Goal: Navigation & Orientation: Understand site structure

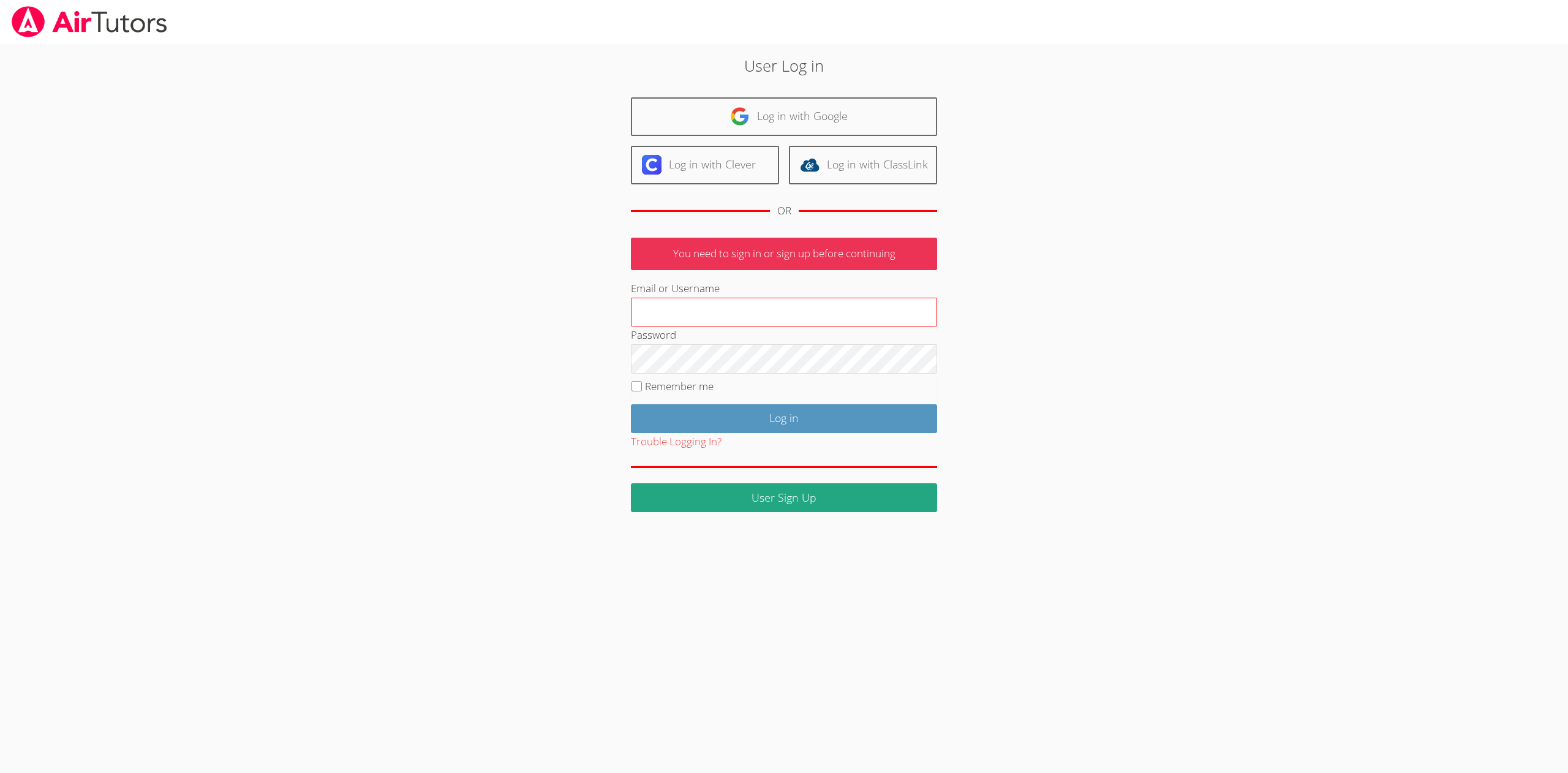
click at [687, 304] on input "Email or Username" at bounding box center [784, 312] width 306 height 29
type input "[EMAIL_ADDRESS][DOMAIN_NAME]"
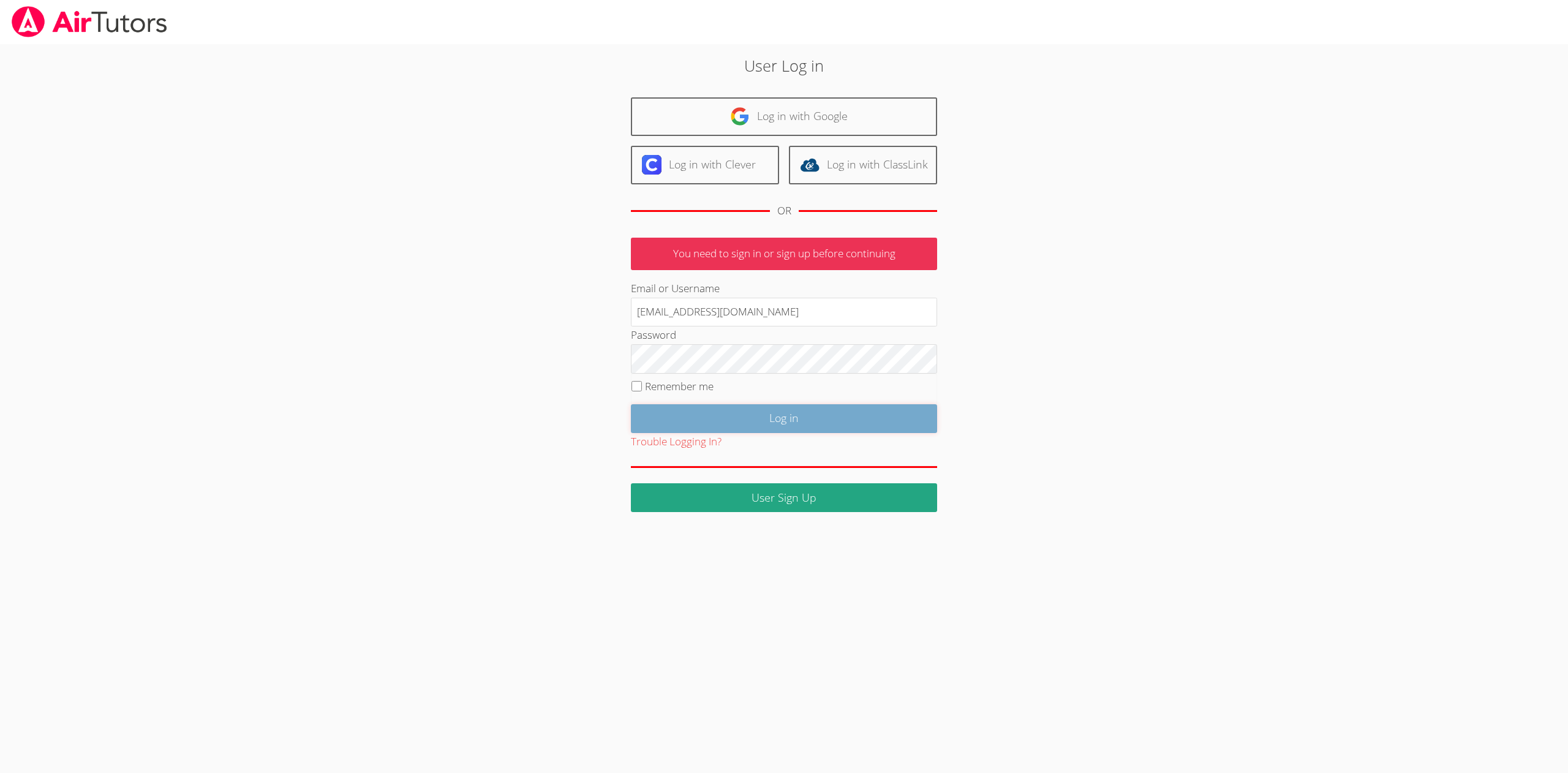
click at [807, 406] on input "Log in" at bounding box center [784, 418] width 306 height 28
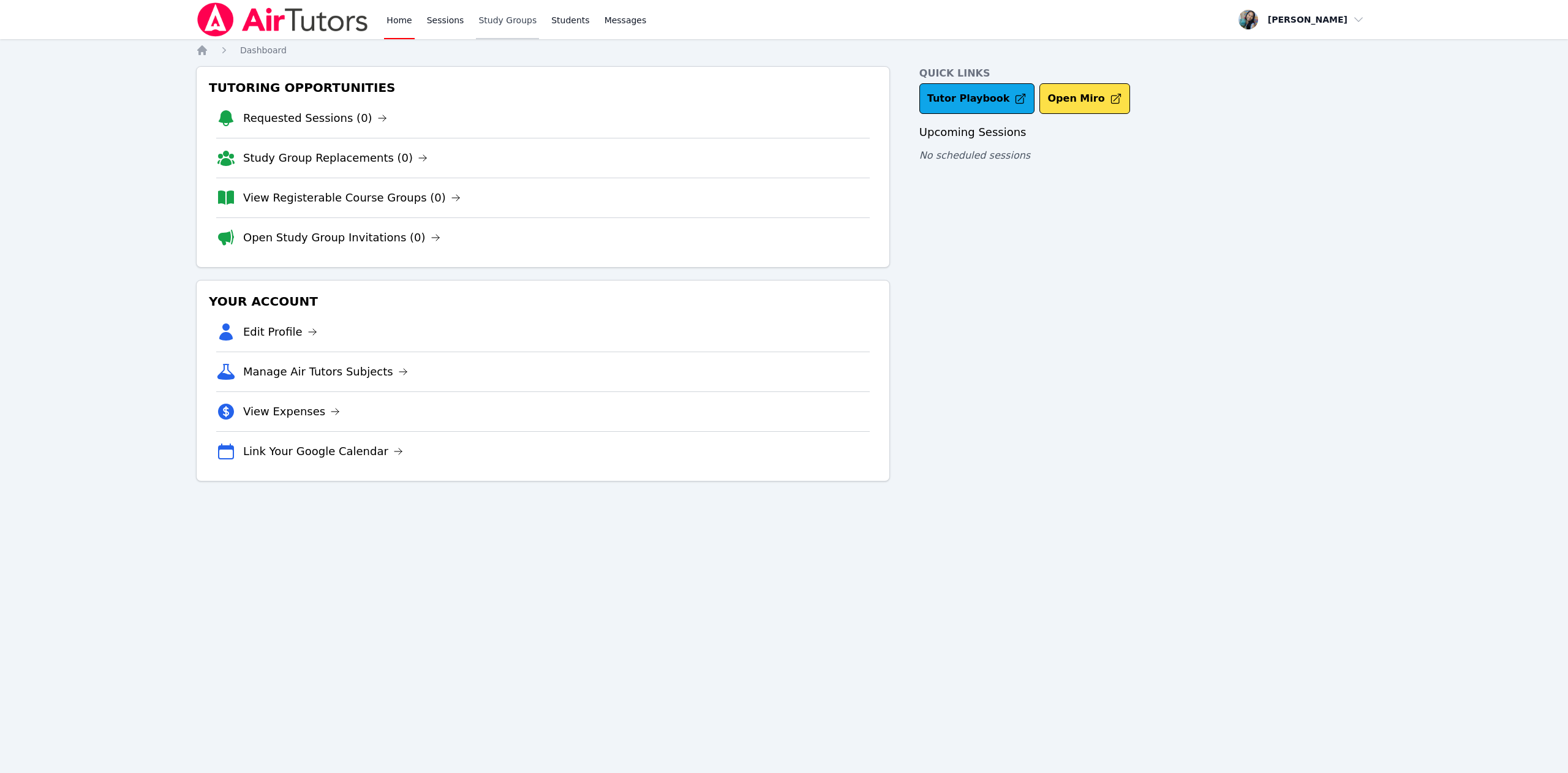
click at [495, 22] on link "Study Groups" at bounding box center [507, 19] width 63 height 39
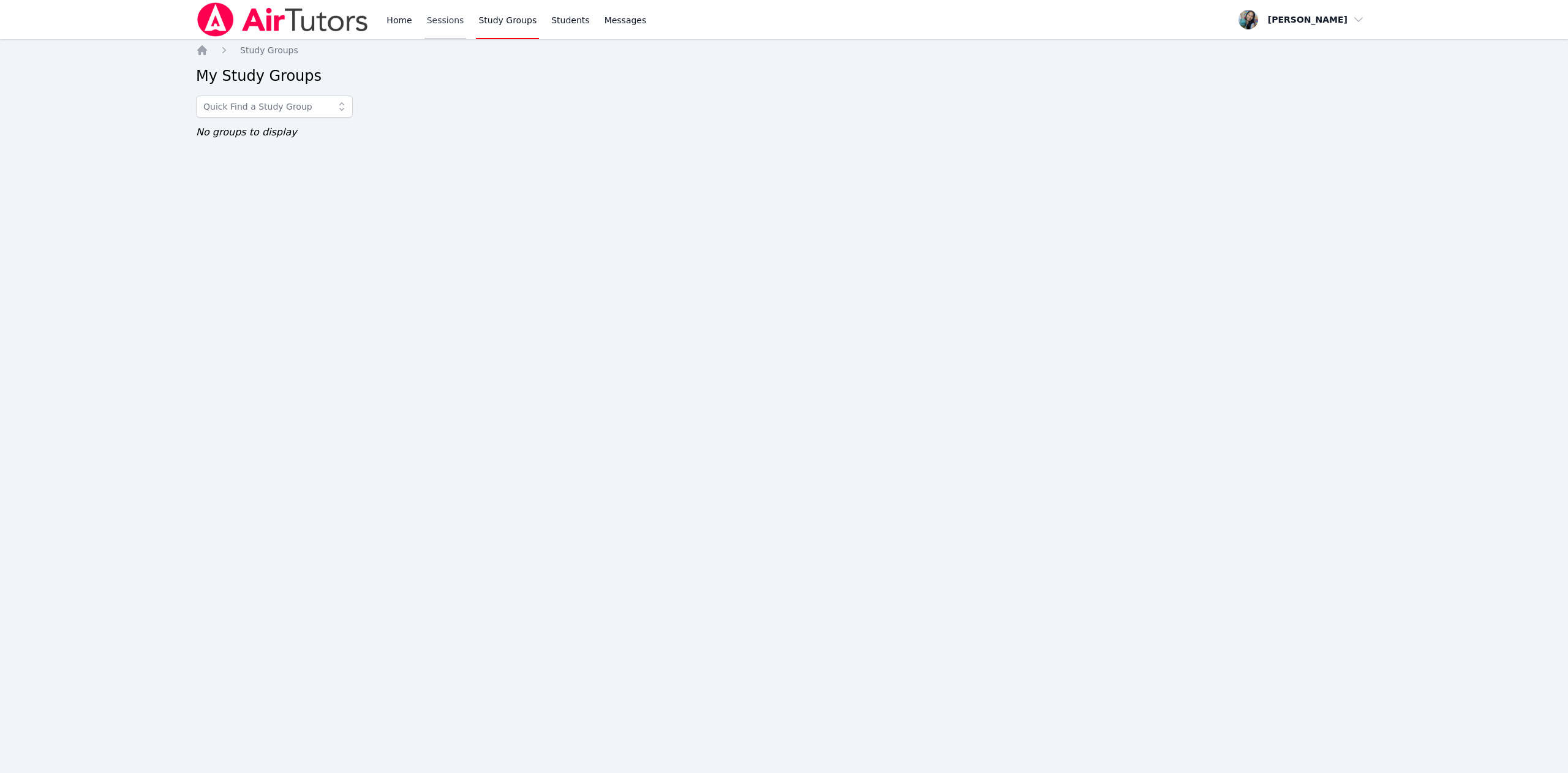
click at [427, 20] on link "Sessions" at bounding box center [445, 19] width 43 height 39
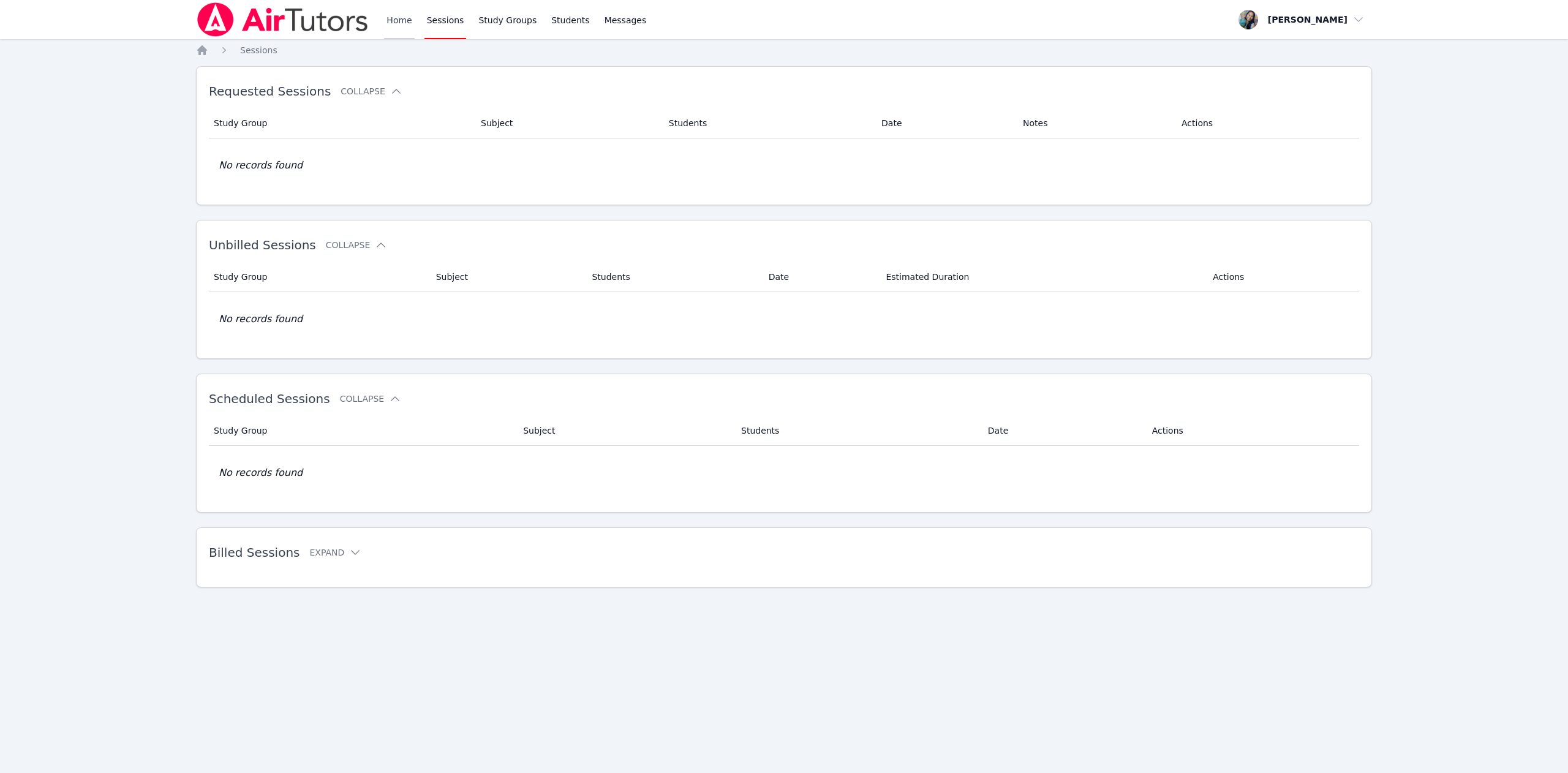
click at [391, 21] on link "Home" at bounding box center [399, 19] width 30 height 39
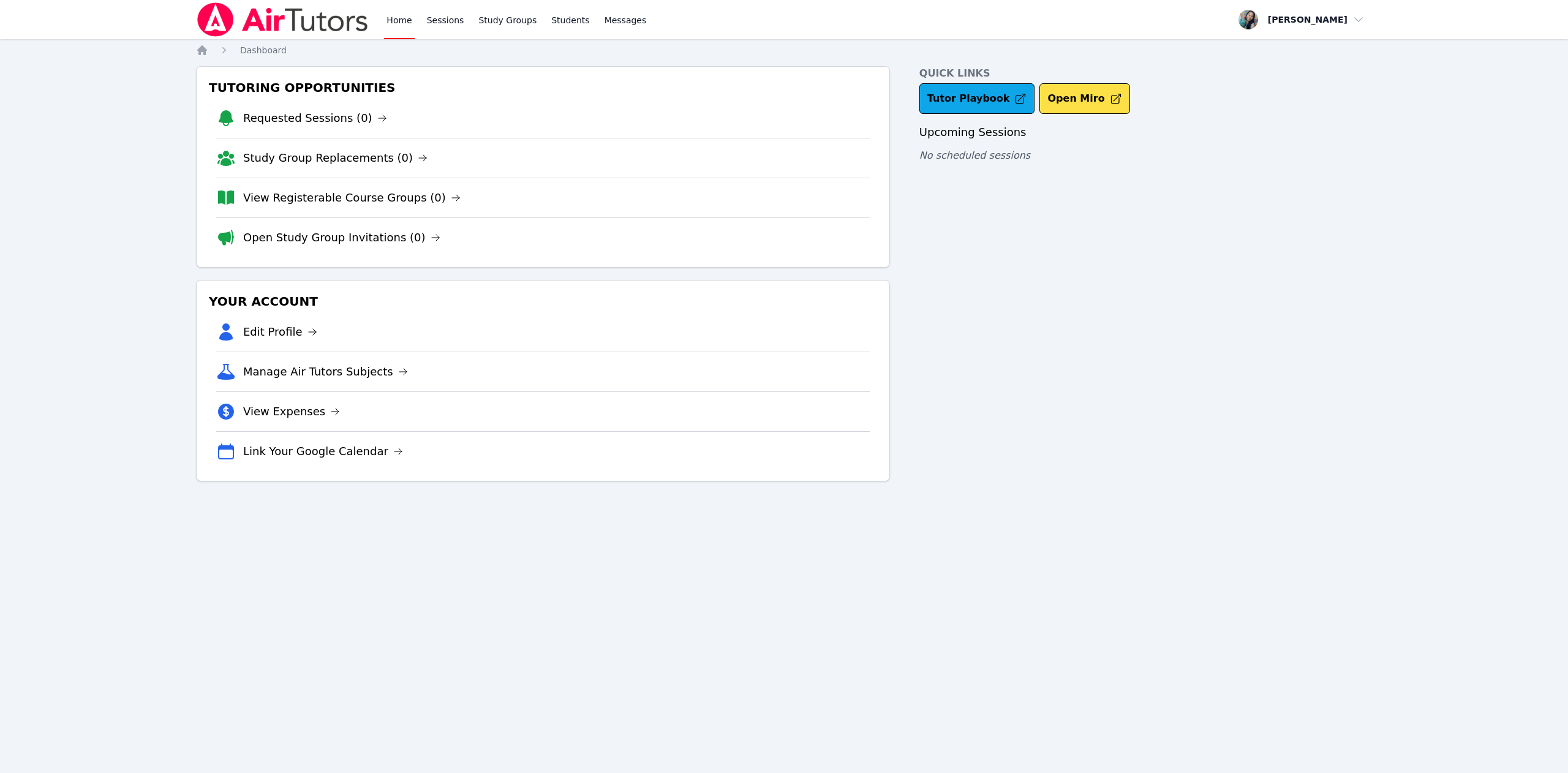
click at [391, 21] on link "Home" at bounding box center [399, 19] width 30 height 39
click at [1323, 14] on span "button" at bounding box center [1301, 19] width 133 height 26
click at [1317, 25] on span "button" at bounding box center [1301, 19] width 133 height 26
click at [1293, 45] on link "Profile" at bounding box center [1306, 47] width 117 height 22
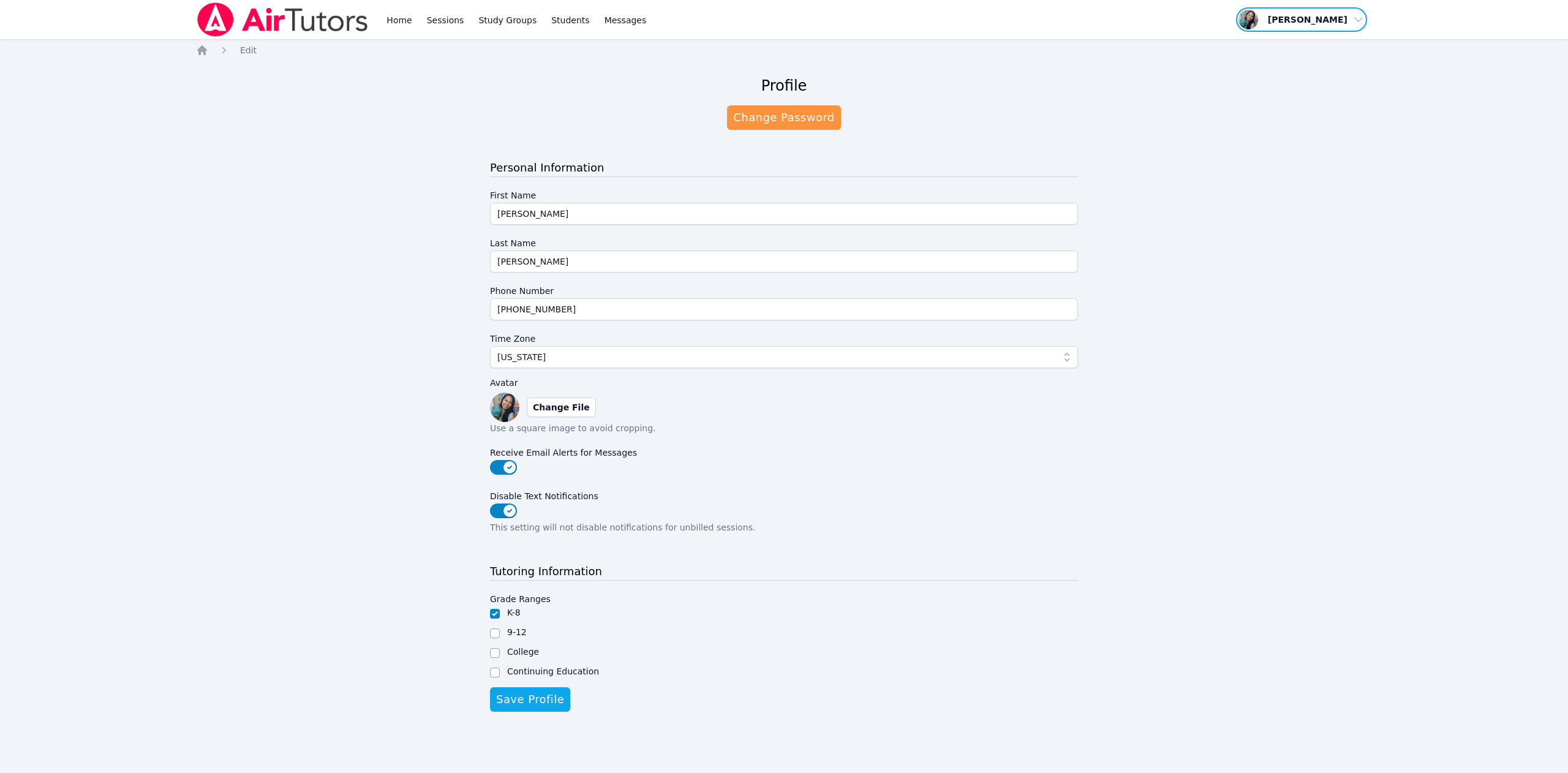
click at [1328, 16] on span "button" at bounding box center [1301, 19] width 133 height 26
click at [569, 16] on link "Students" at bounding box center [569, 19] width 43 height 39
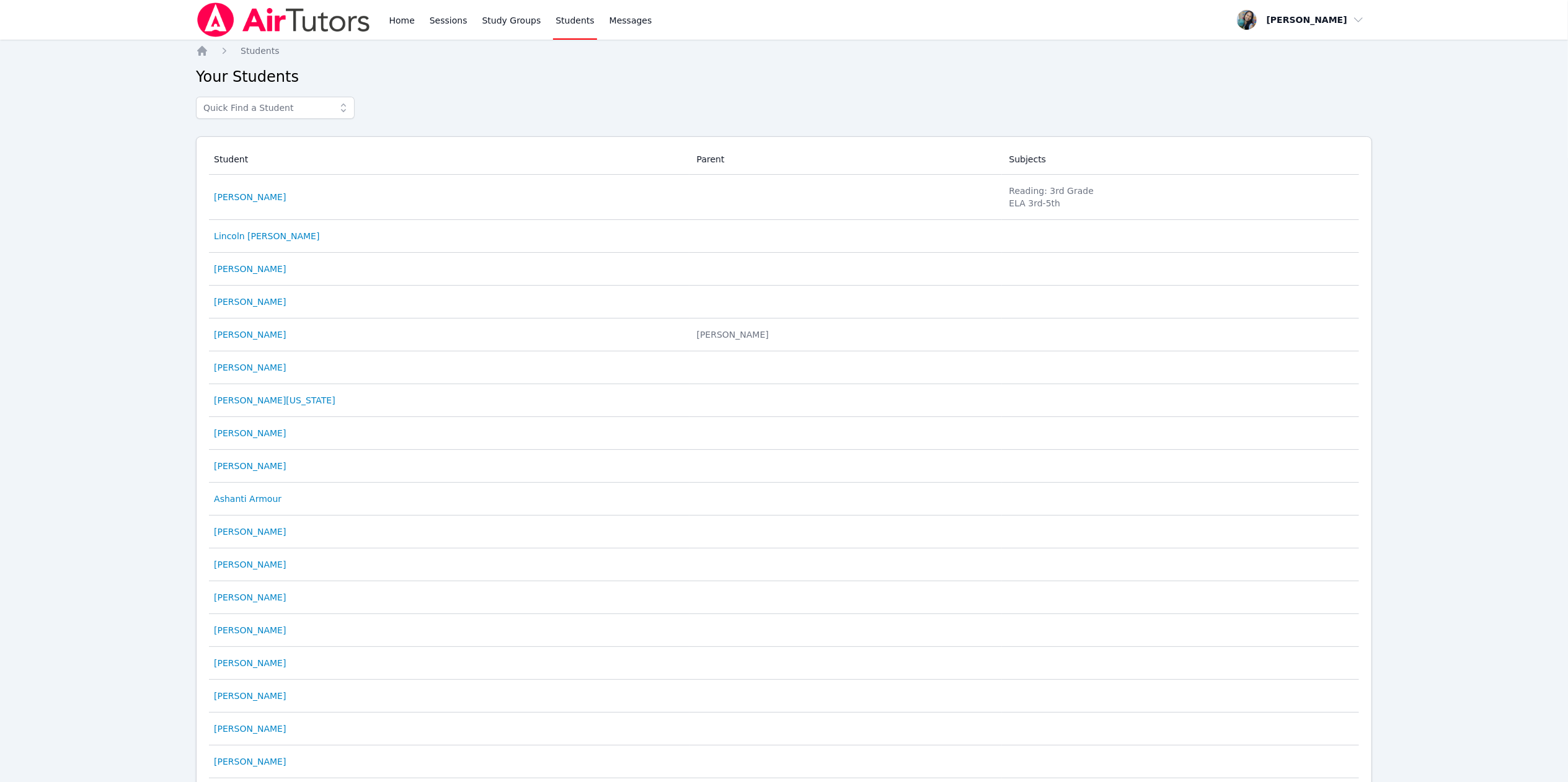
click at [315, 22] on img at bounding box center [283, 20] width 175 height 34
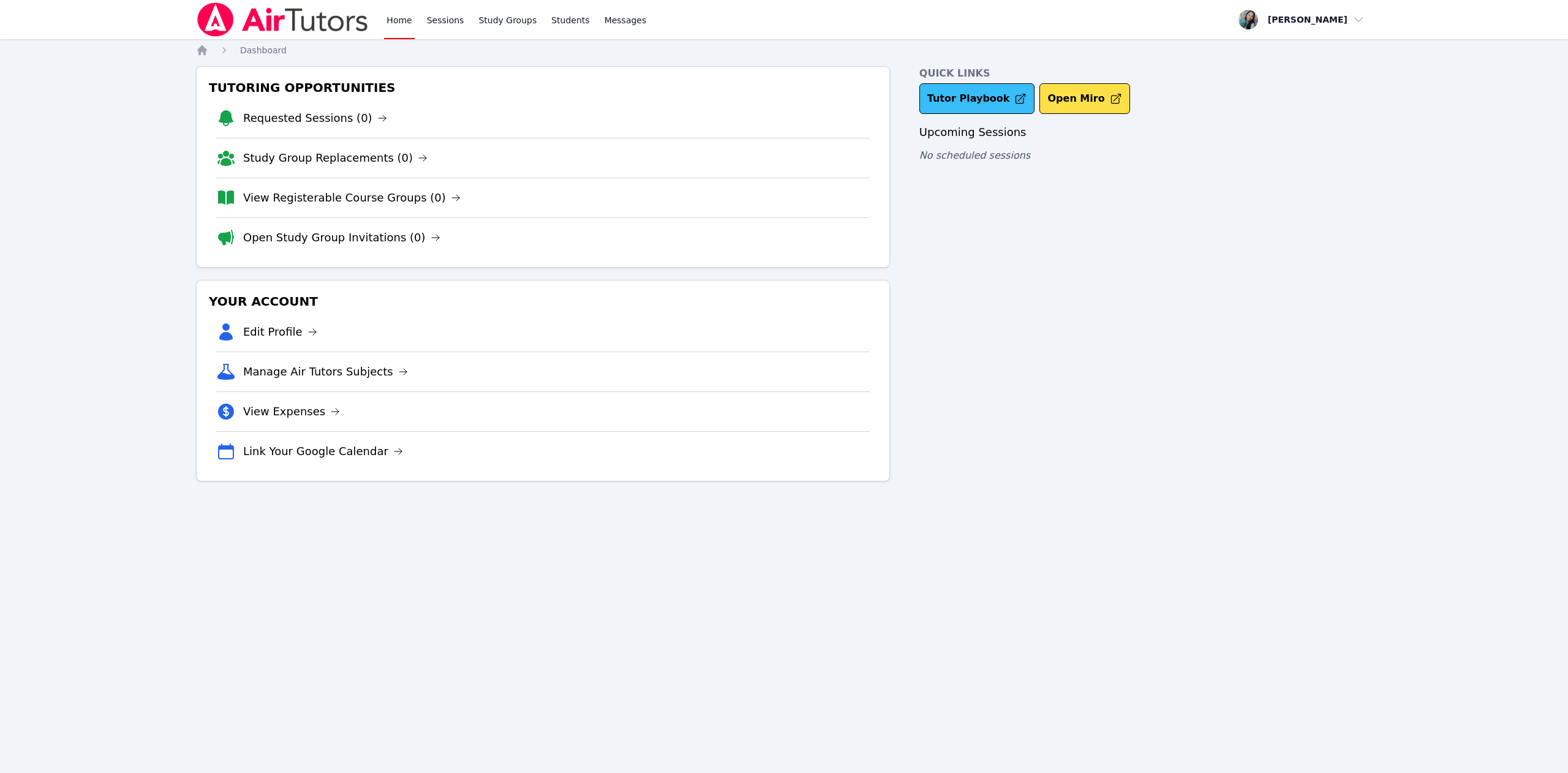
click at [978, 102] on link "Tutor Playbook" at bounding box center [977, 98] width 115 height 30
click at [1015, 102] on icon at bounding box center [1020, 98] width 12 height 12
